Goal: Use online tool/utility: Utilize a website feature to perform a specific function

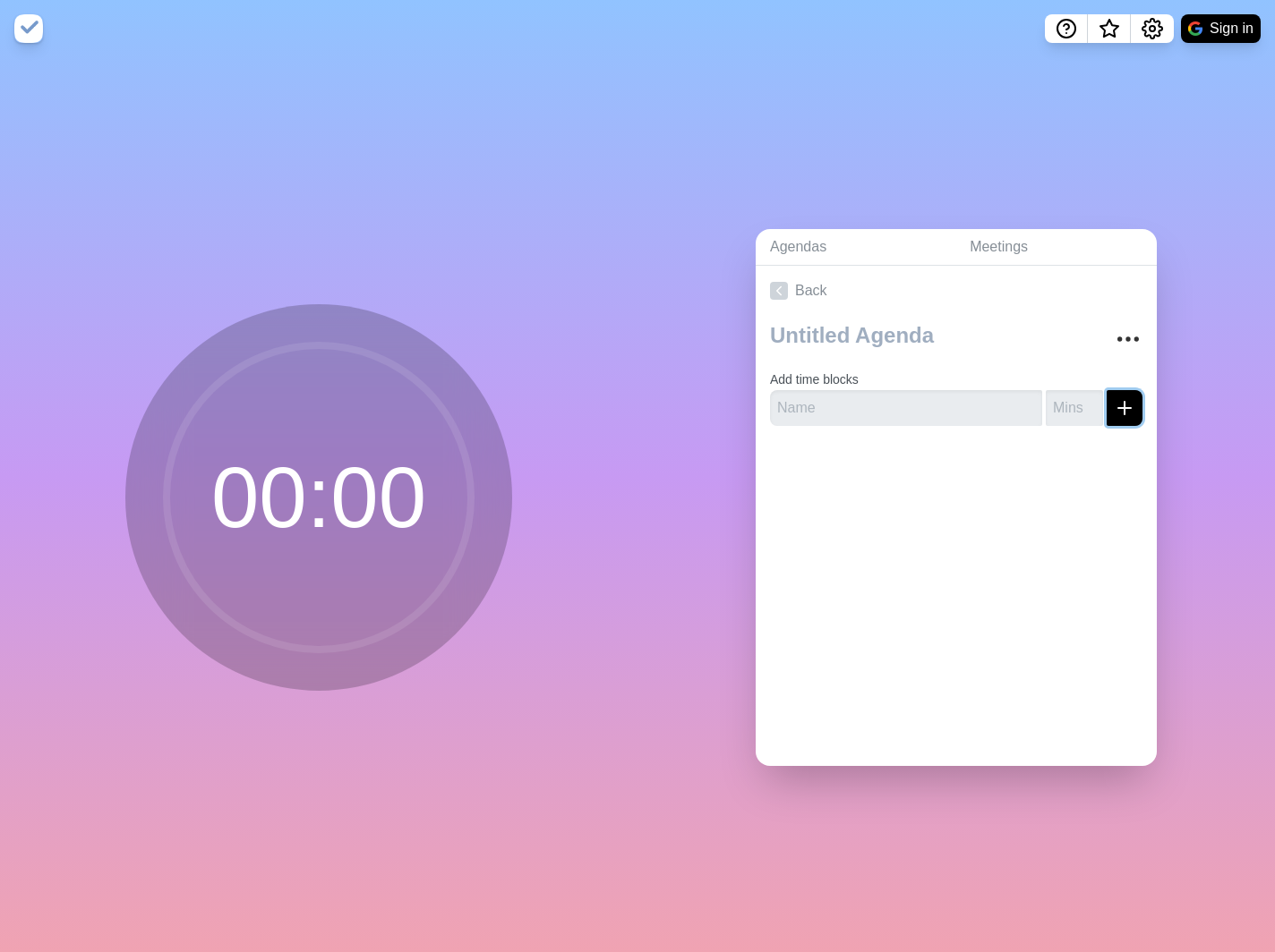
click at [1118, 408] on line "submit" at bounding box center [1125, 408] width 13 height 0
click at [813, 406] on input "text" at bounding box center [905, 407] width 272 height 36
type input "X"
type input "1"
click at [1071, 397] on input "1" at bounding box center [1074, 407] width 57 height 36
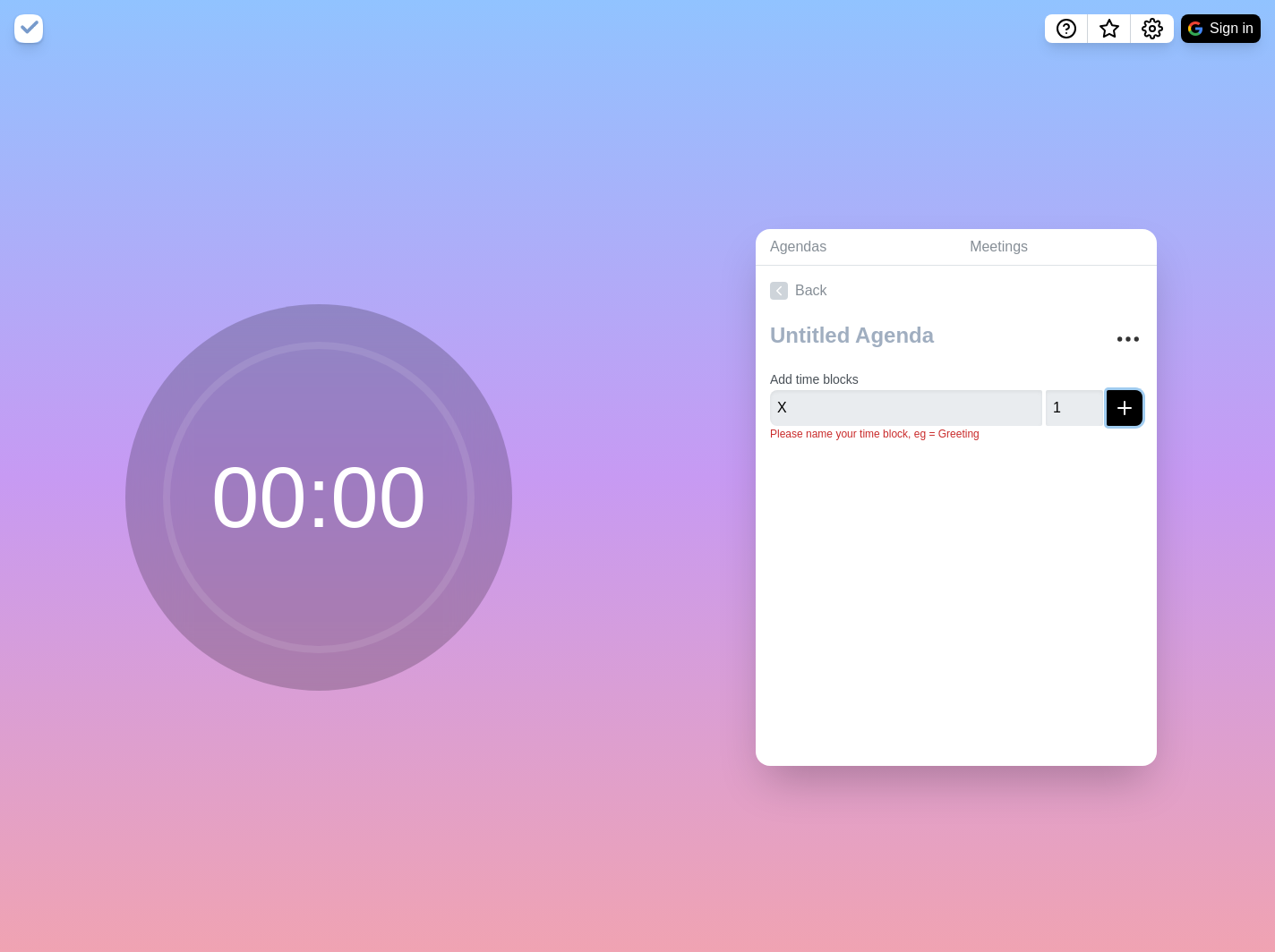
click at [1114, 399] on icon "submit" at bounding box center [1124, 407] width 21 height 21
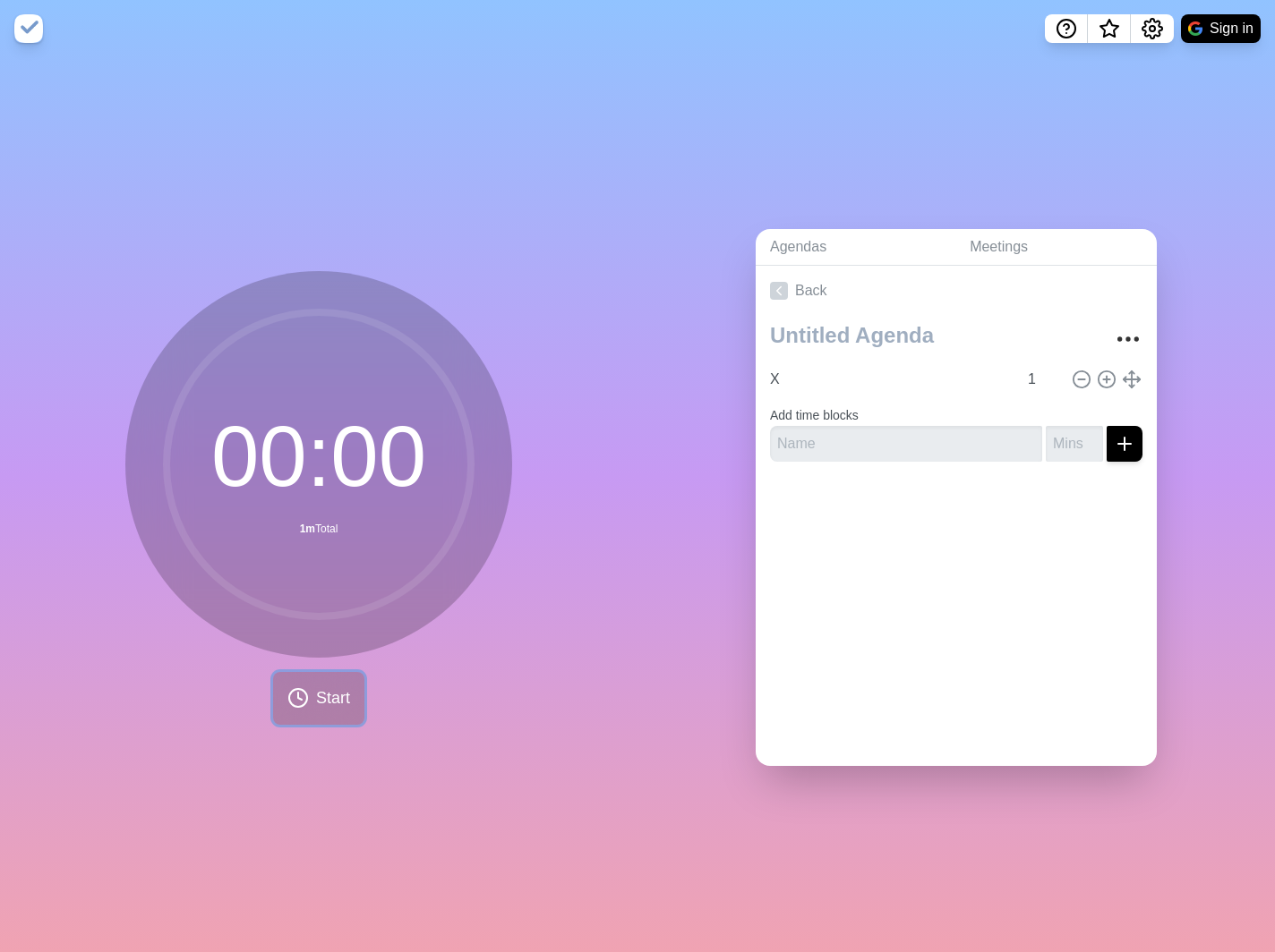
click at [331, 687] on span "Start" at bounding box center [333, 699] width 34 height 24
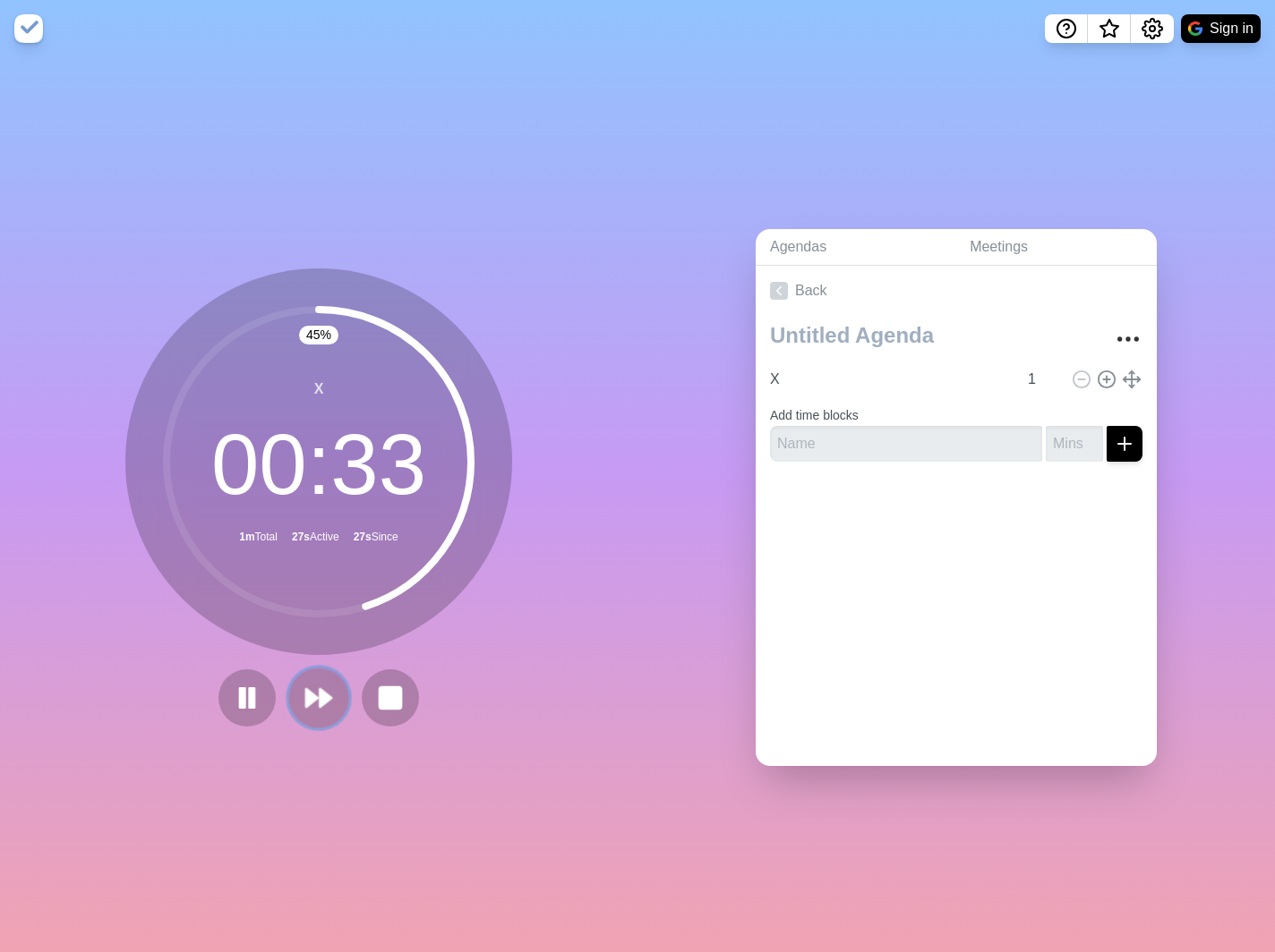
click at [310, 689] on polygon at bounding box center [312, 698] width 12 height 18
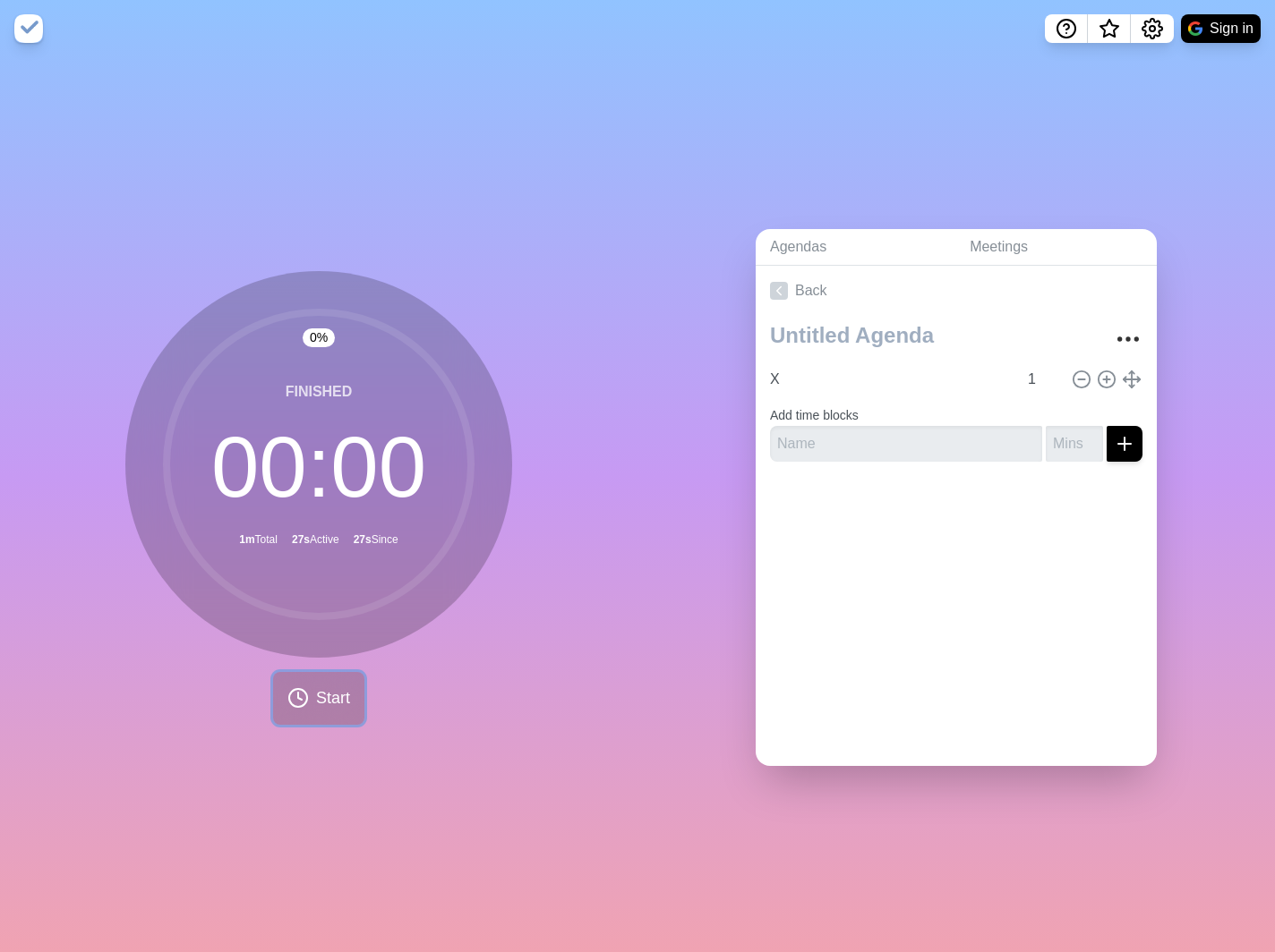
click at [297, 689] on icon at bounding box center [298, 698] width 21 height 21
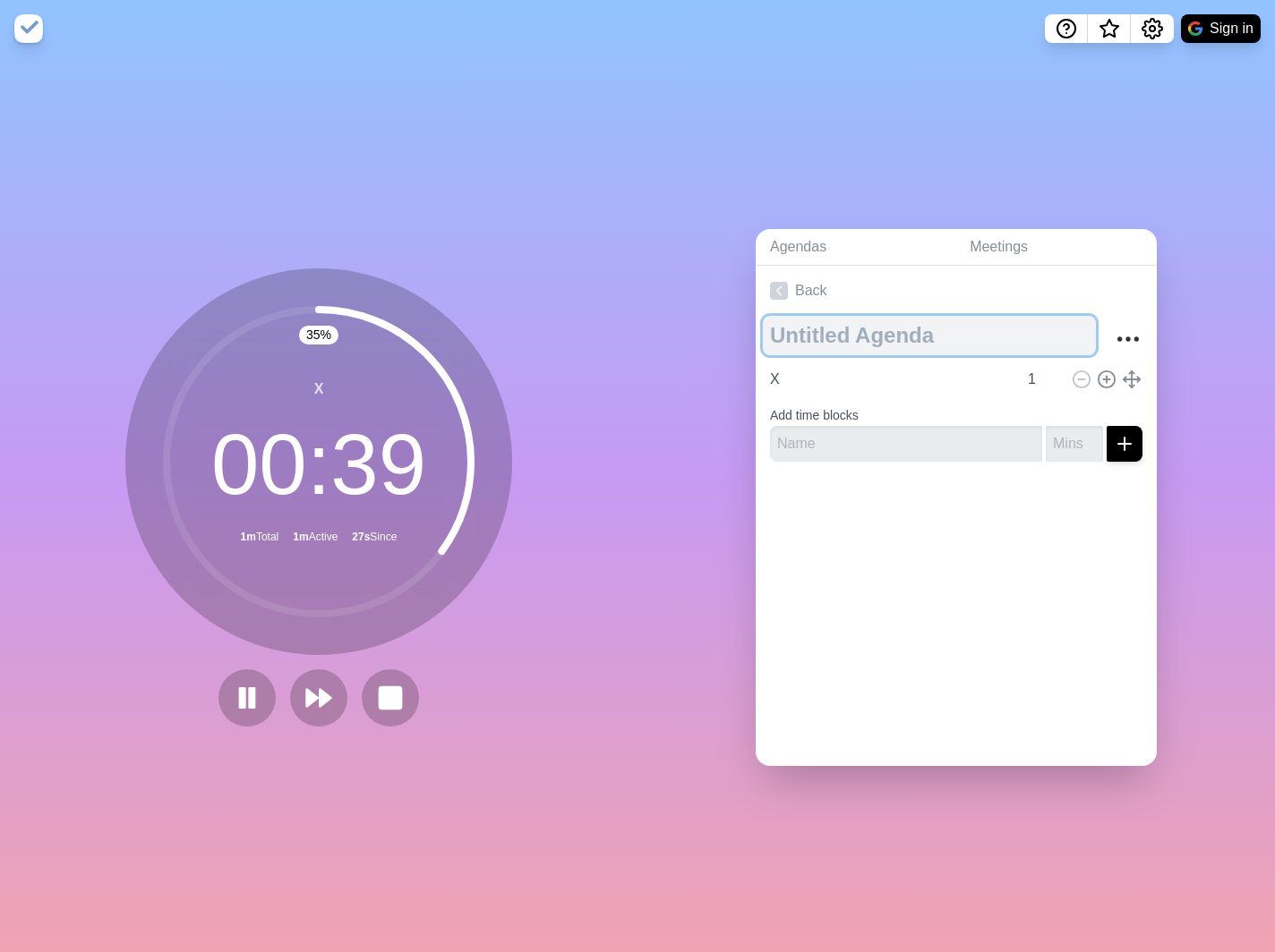
click at [857, 332] on textarea at bounding box center [928, 335] width 333 height 40
drag, startPoint x: 761, startPoint y: 323, endPoint x: 941, endPoint y: 341, distance: 180.9
click at [941, 341] on textarea at bounding box center [928, 335] width 333 height 40
click at [893, 324] on textarea at bounding box center [928, 335] width 333 height 40
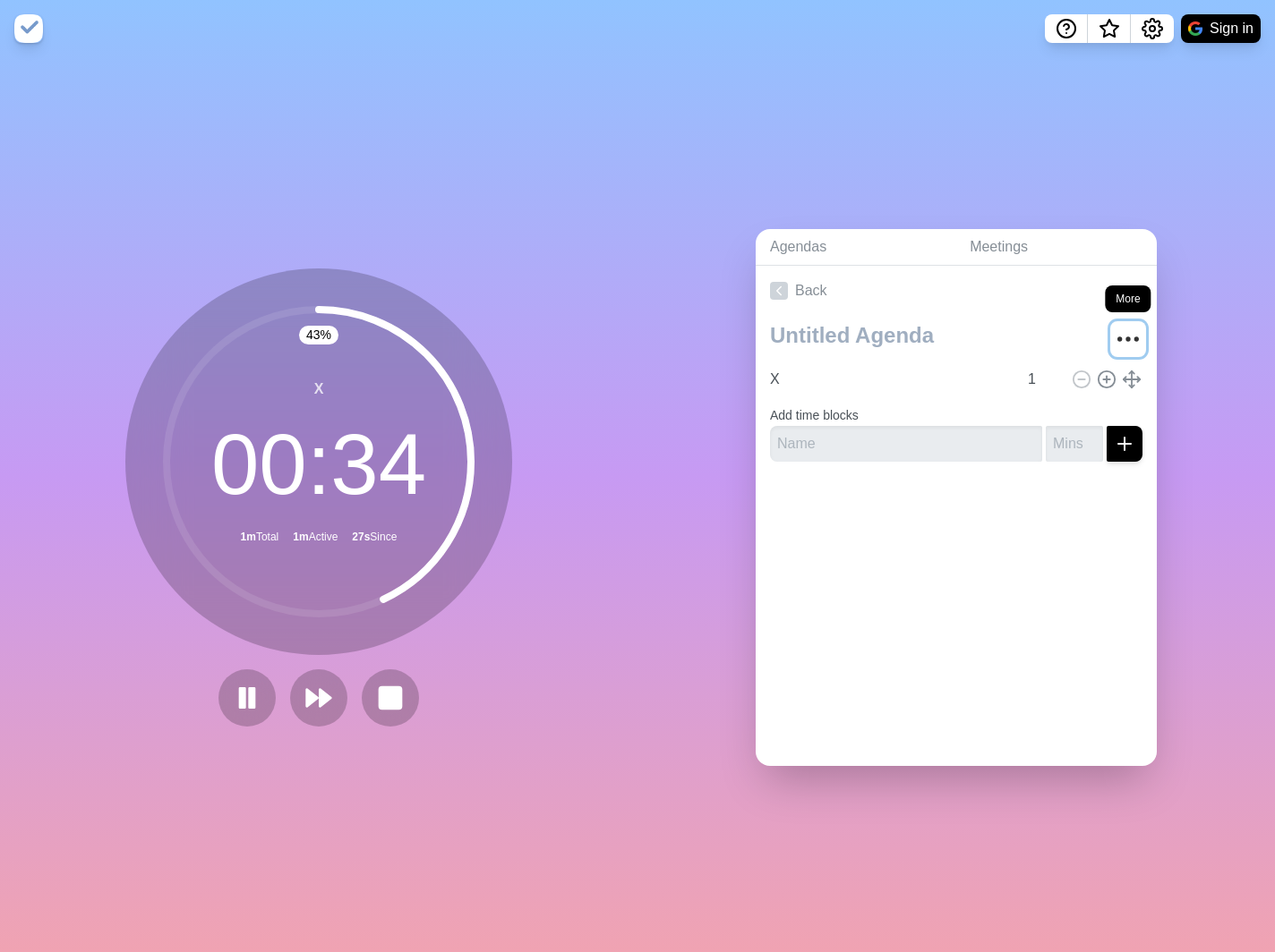
click at [1115, 334] on icon "More" at bounding box center [1127, 339] width 29 height 29
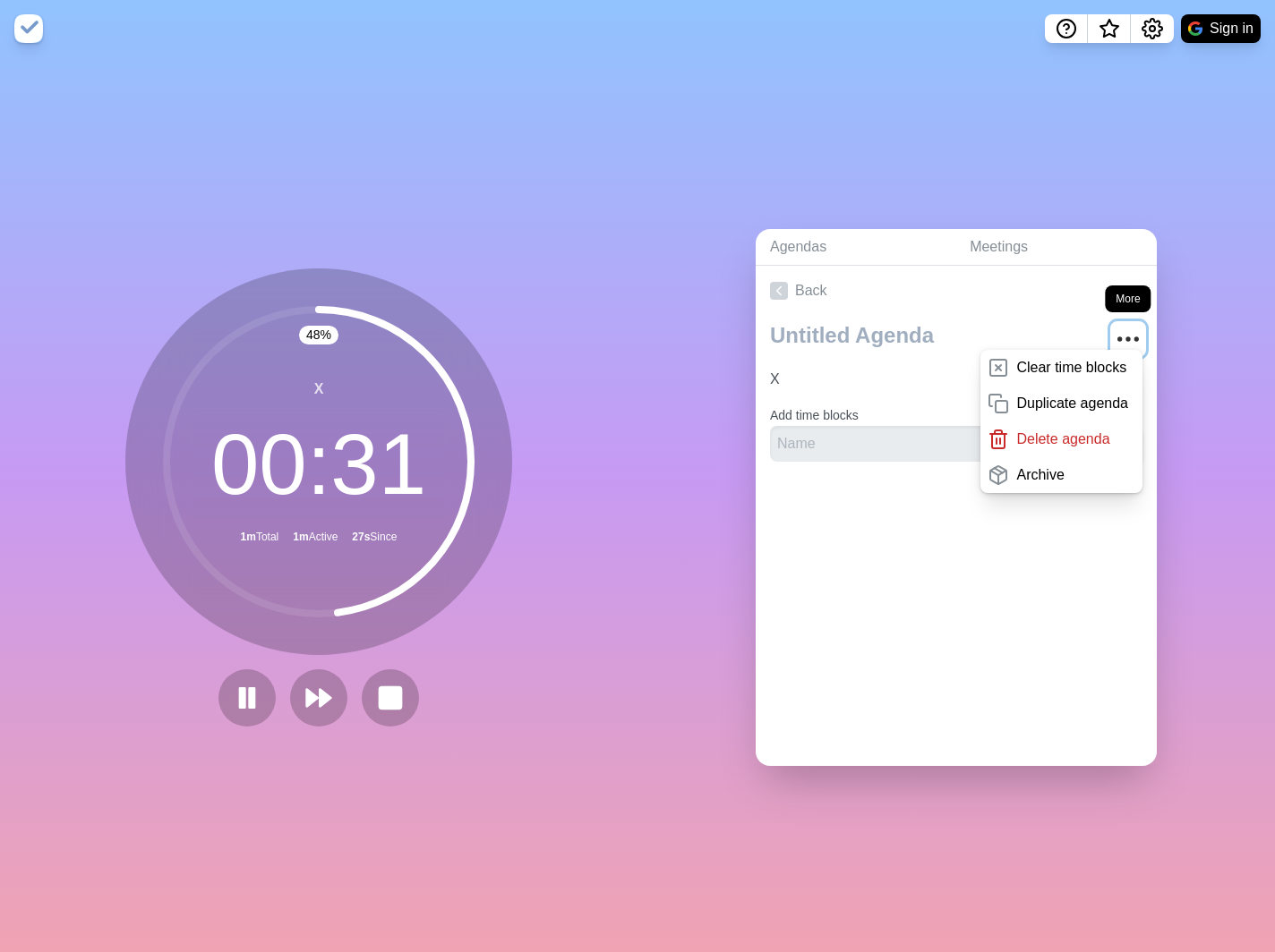
click at [1115, 334] on icon "More" at bounding box center [1127, 339] width 29 height 29
